Goal: Navigation & Orientation: Find specific page/section

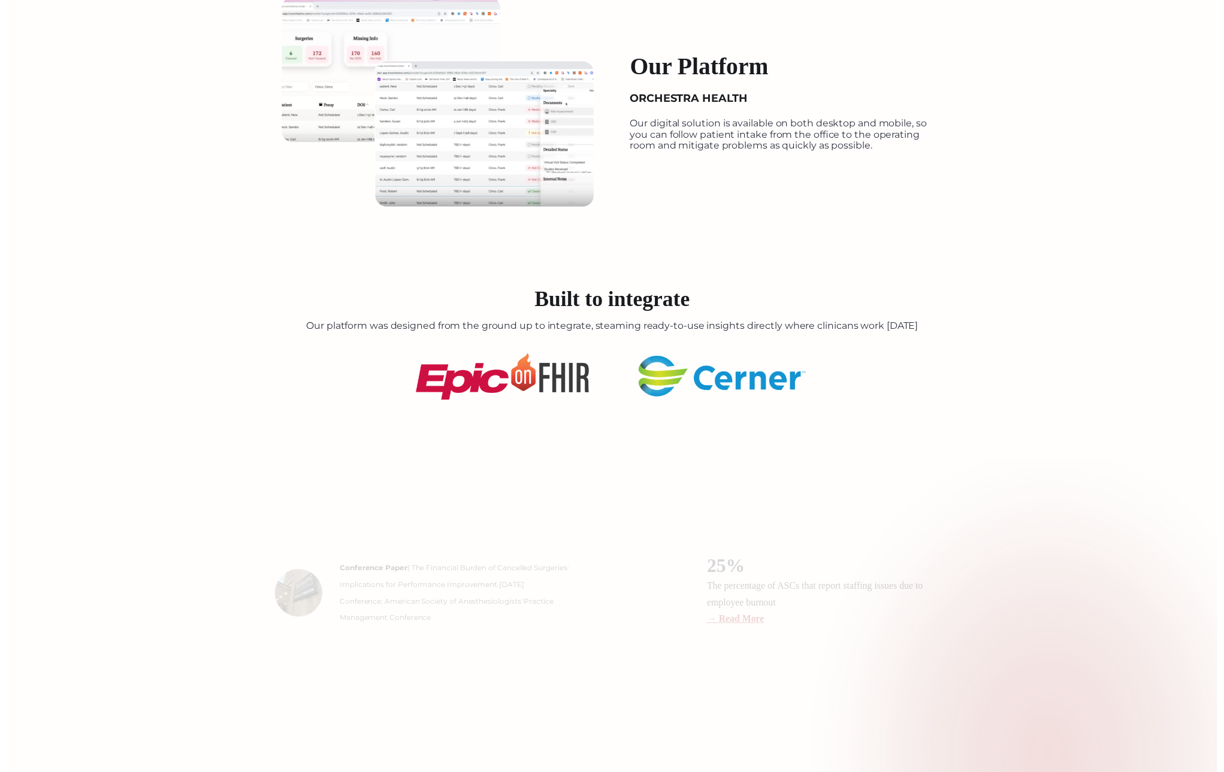
scroll to position [1497, 0]
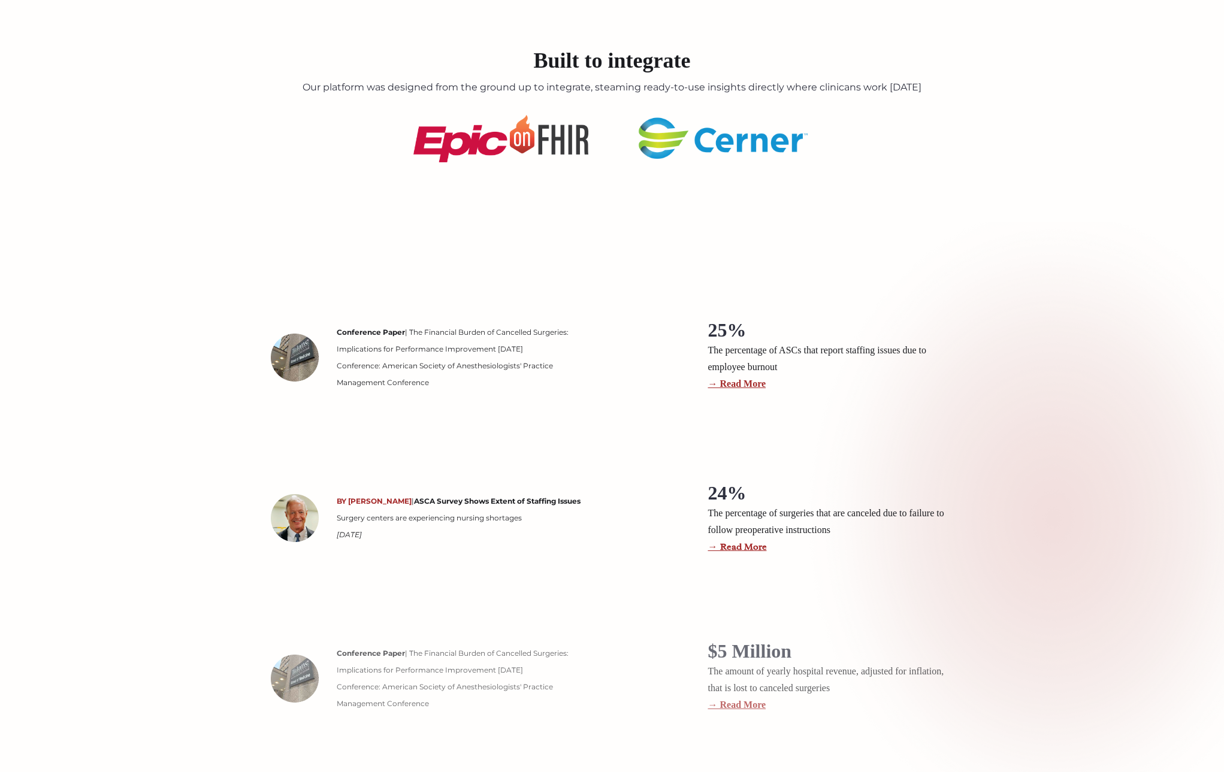
scroll to position [1797, 0]
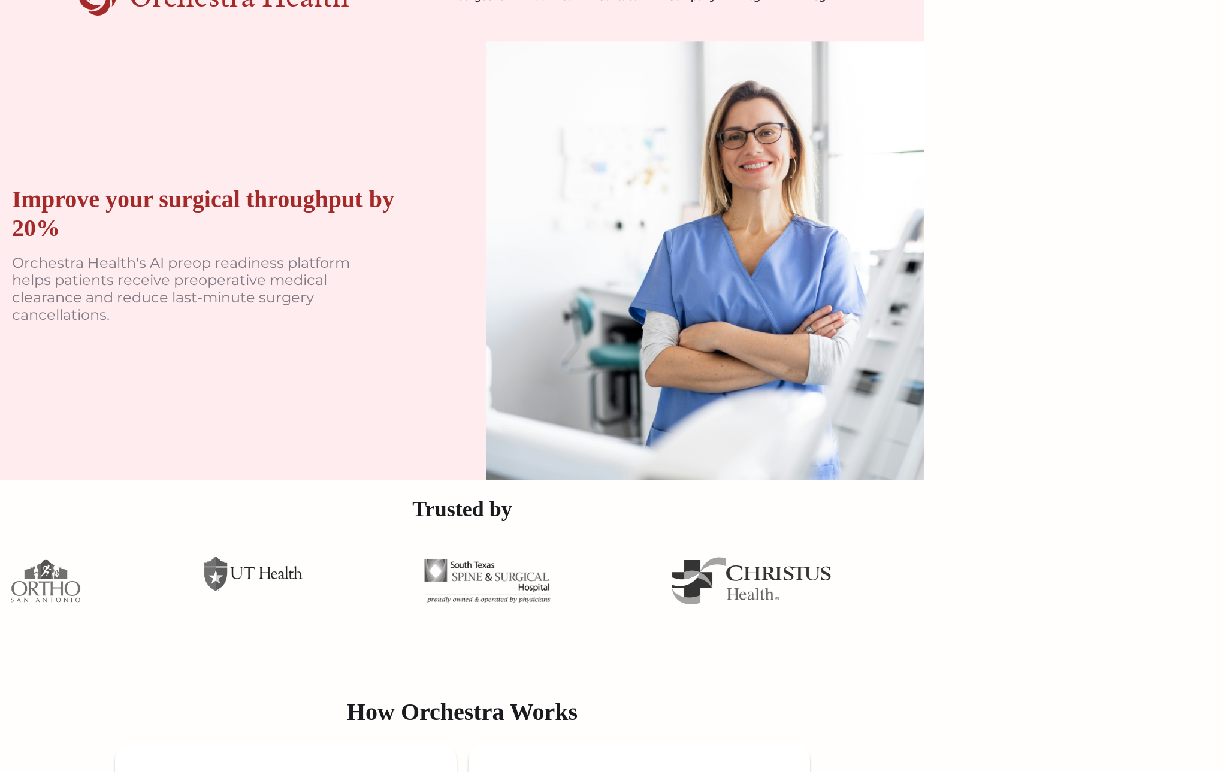
scroll to position [0, 0]
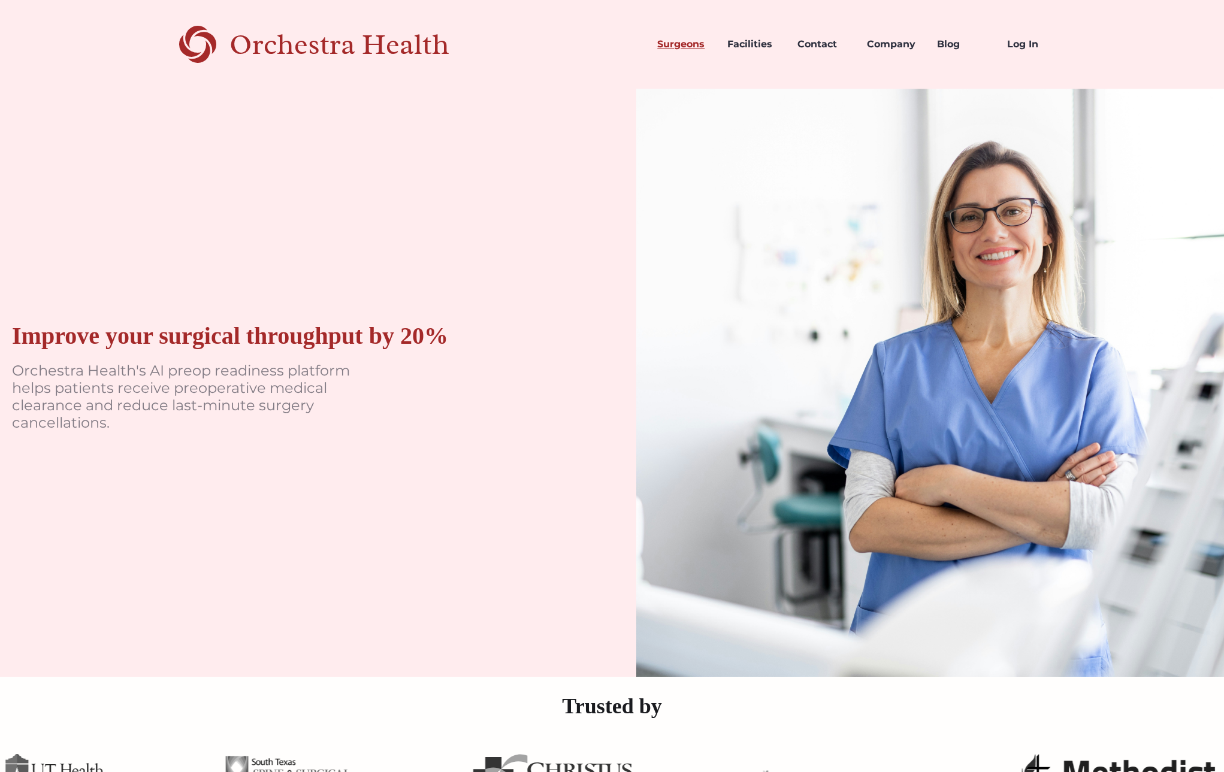
click at [707, 43] on link "Surgeons" at bounding box center [682, 44] width 70 height 41
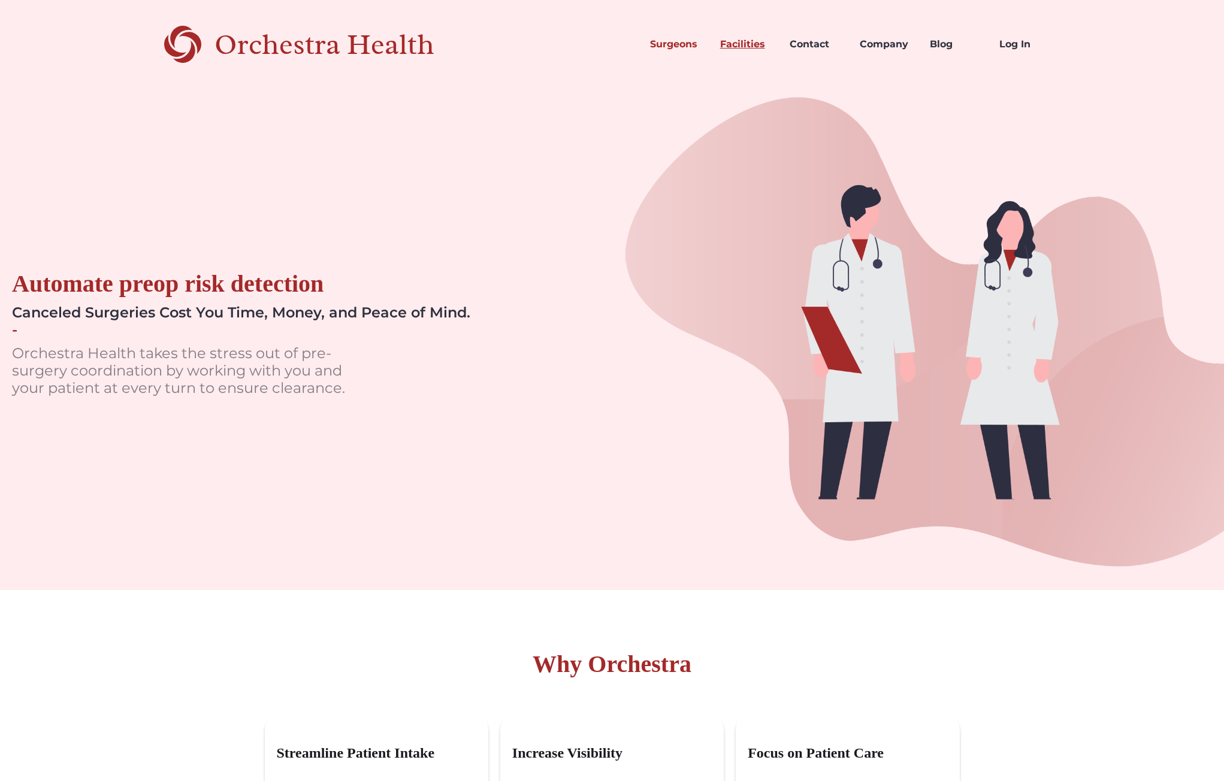
click at [752, 49] on link "Facilities" at bounding box center [745, 44] width 70 height 41
